Goal: Task Accomplishment & Management: Manage account settings

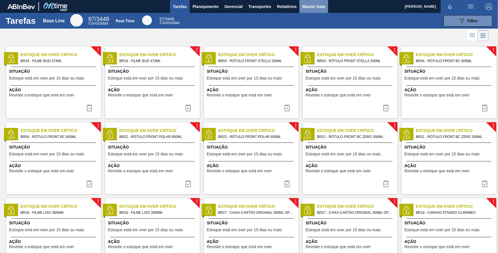
click at [302, 4] on span "Master Data" at bounding box center [313, 6] width 23 height 7
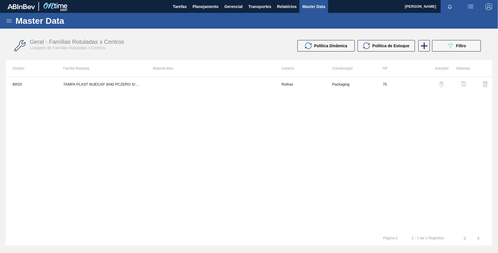
click at [10, 18] on icon at bounding box center [9, 20] width 7 height 7
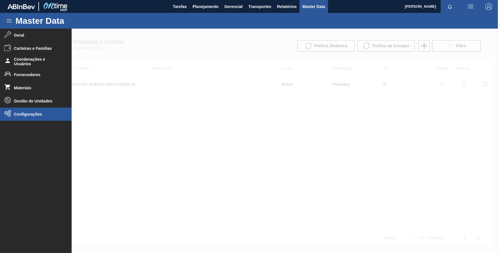
click at [26, 112] on span "Configurações" at bounding box center [37, 114] width 47 height 5
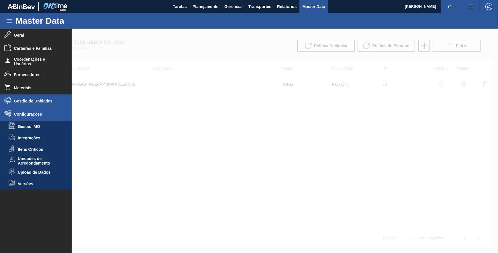
click at [34, 102] on span "Gestão de Unidades" at bounding box center [37, 101] width 47 height 5
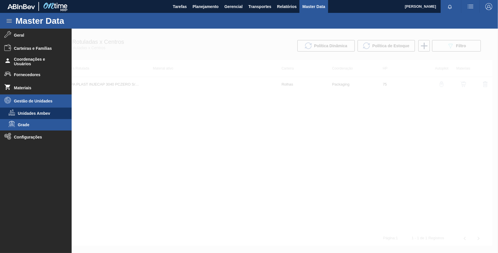
click at [31, 125] on span "Grade" at bounding box center [40, 125] width 44 height 5
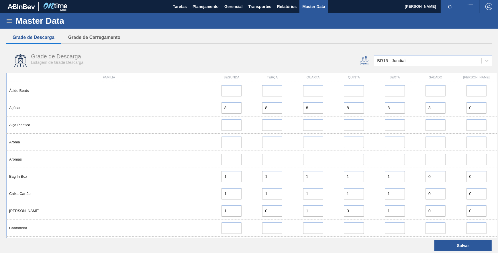
click at [88, 38] on button "Grade de Carregamento" at bounding box center [94, 37] width 66 height 12
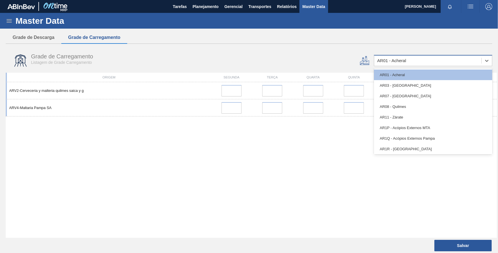
drag, startPoint x: 453, startPoint y: 65, endPoint x: 457, endPoint y: 63, distance: 5.0
click at [456, 63] on div "AR01 - Acheral" at bounding box center [427, 61] width 107 height 8
type input "23"
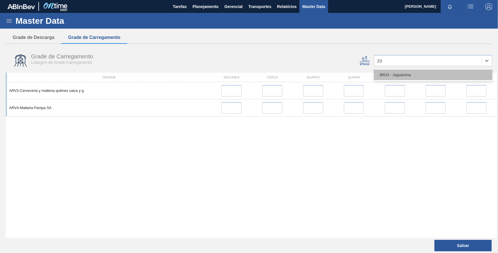
click at [421, 76] on div "BR23 - Jaguariúna" at bounding box center [433, 75] width 118 height 11
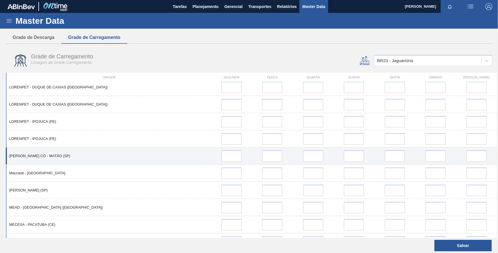
scroll to position [2988, 0]
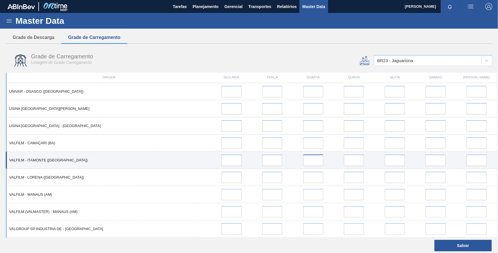
click at [314, 159] on input at bounding box center [313, 160] width 20 height 11
type input "1"
click at [295, 160] on div "1" at bounding box center [313, 160] width 36 height 11
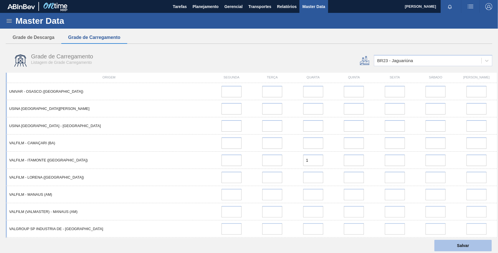
click at [459, 246] on button "Salvar" at bounding box center [462, 245] width 57 height 11
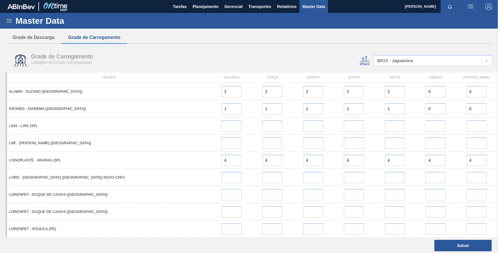
scroll to position [2456, 0]
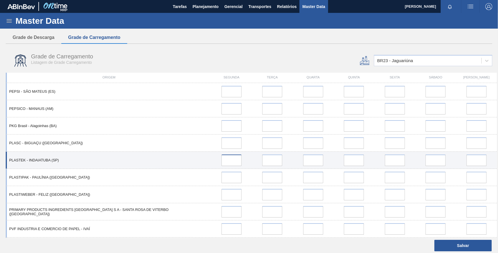
click at [236, 157] on input at bounding box center [231, 160] width 20 height 11
type input "1"
click at [198, 155] on div "PLASTEK - INDAIATUBA (SP) 1" at bounding box center [251, 160] width 491 height 17
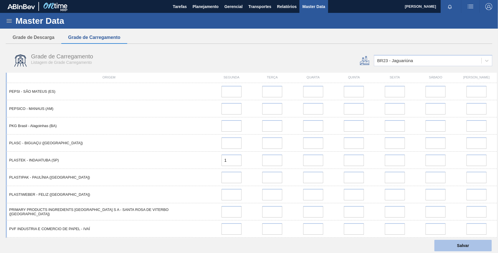
click at [459, 248] on button "Salvar" at bounding box center [462, 245] width 57 height 11
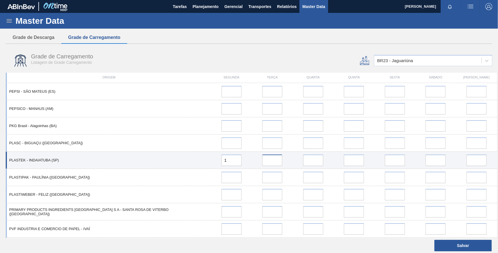
click at [269, 162] on input "error" at bounding box center [272, 160] width 20 height 11
type input "0"
click at [316, 161] on input "error" at bounding box center [313, 160] width 20 height 11
type input "0"
click at [351, 159] on input "error" at bounding box center [354, 160] width 20 height 11
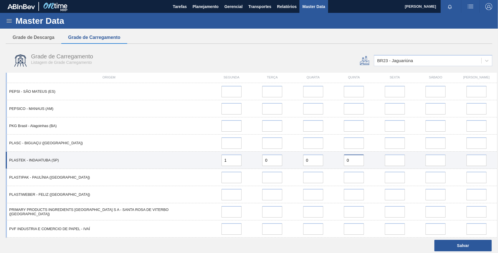
type input "0"
click at [397, 161] on input "error" at bounding box center [395, 160] width 20 height 11
type input "0"
drag, startPoint x: 434, startPoint y: 160, endPoint x: 437, endPoint y: 160, distance: 3.7
click at [435, 160] on input "error" at bounding box center [435, 160] width 20 height 11
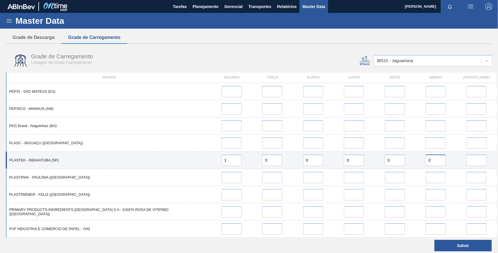
type input "0"
drag, startPoint x: 471, startPoint y: 160, endPoint x: 468, endPoint y: 156, distance: 4.5
click at [471, 160] on input "error" at bounding box center [476, 160] width 20 height 11
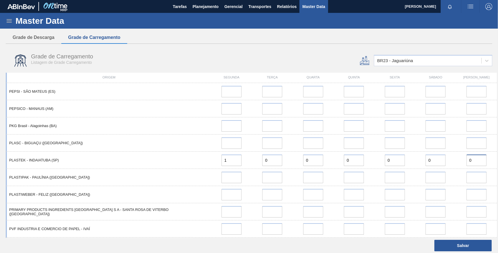
type input "0"
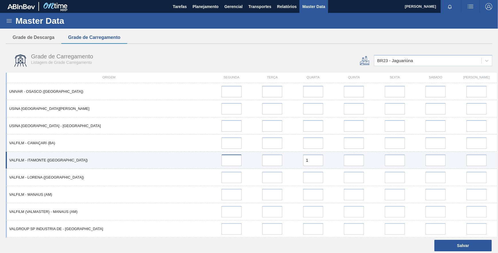
click at [235, 156] on input "error" at bounding box center [231, 160] width 20 height 11
type input "0"
click at [268, 161] on input "error" at bounding box center [272, 160] width 20 height 11
type input "0"
click at [356, 159] on input "error" at bounding box center [354, 160] width 20 height 11
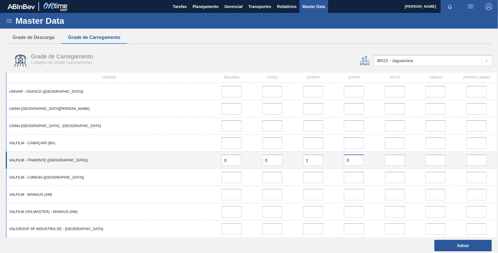
type input "0"
click at [391, 159] on input "error" at bounding box center [395, 160] width 20 height 11
type input "0"
drag, startPoint x: 434, startPoint y: 160, endPoint x: 450, endPoint y: 160, distance: 15.5
click at [434, 160] on input "error" at bounding box center [435, 160] width 20 height 11
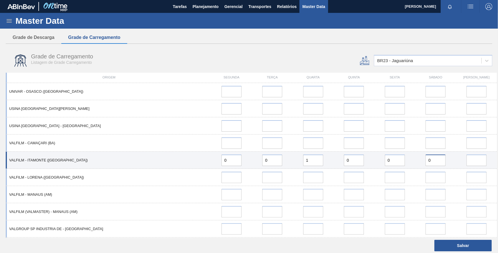
type input "0"
drag, startPoint x: 472, startPoint y: 158, endPoint x: 472, endPoint y: 163, distance: 4.3
click at [472, 158] on input "error" at bounding box center [476, 160] width 20 height 11
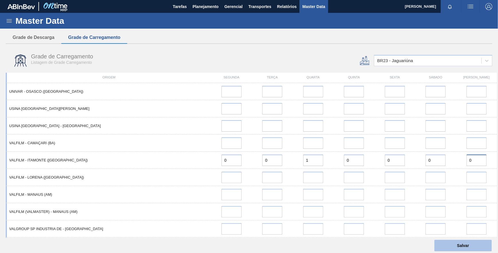
type input "0"
click at [468, 246] on button "Salvar" at bounding box center [462, 245] width 57 height 11
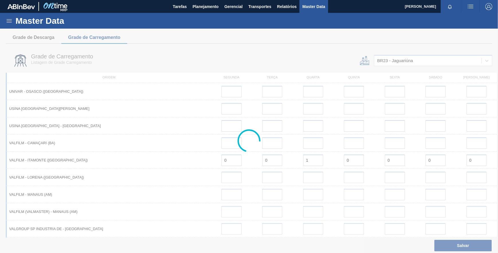
scroll to position [0, 0]
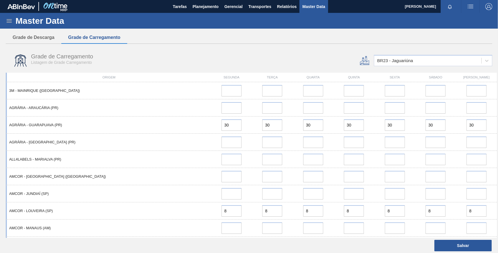
click at [12, 21] on icon at bounding box center [9, 20] width 7 height 7
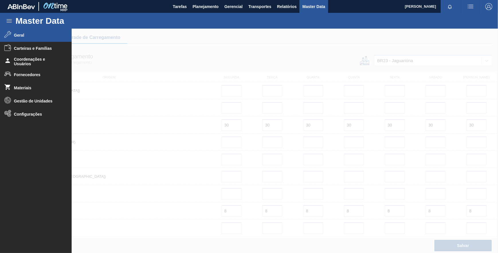
click at [10, 36] on icon at bounding box center [7, 34] width 7 height 7
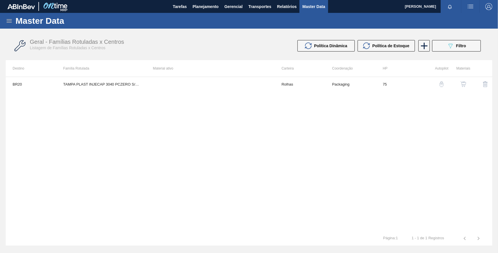
click at [252, 43] on div "Geral - Famílias Rotuladas x Centros Listagem de Famílias Rotuladas x Centros" at bounding box center [144, 45] width 229 height 12
